Goal: Transaction & Acquisition: Purchase product/service

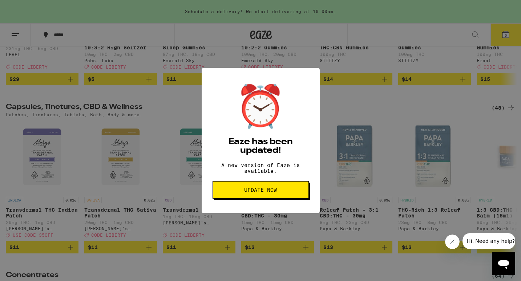
scroll to position [0, 1923]
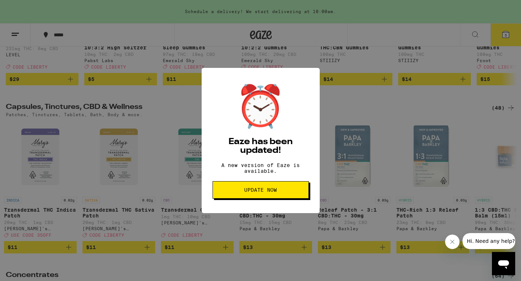
click at [270, 198] on button "Update Now" at bounding box center [261, 189] width 96 height 17
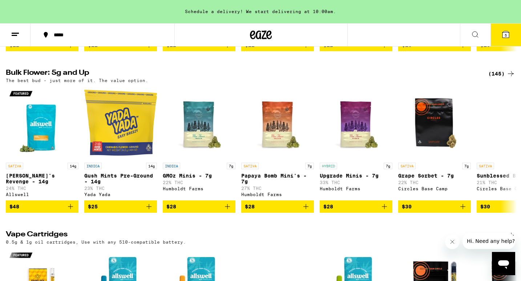
scroll to position [1072, 0]
